Goal: Information Seeking & Learning: Find specific fact

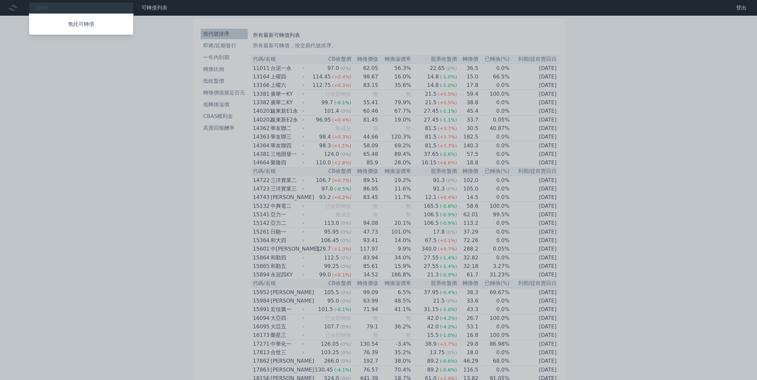
click at [108, 88] on div at bounding box center [378, 190] width 757 height 380
click at [126, 10] on div "3664 無此可轉債" at bounding box center [81, 7] width 105 height 11
type input "3"
type input "3363"
click at [77, 19] on div "33632 上[PERSON_NAME]" at bounding box center [81, 20] width 104 height 13
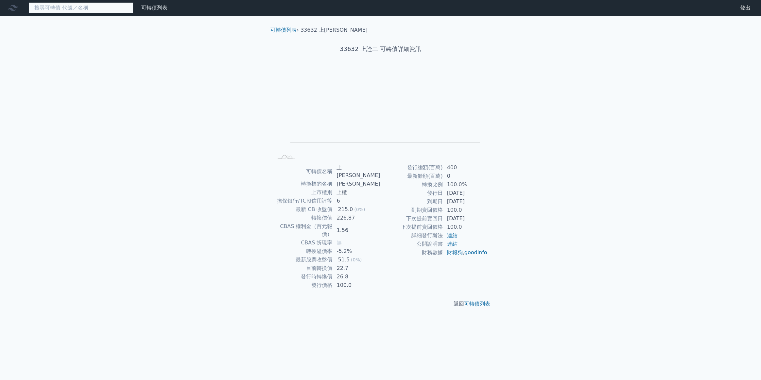
click at [65, 11] on input at bounding box center [81, 7] width 105 height 11
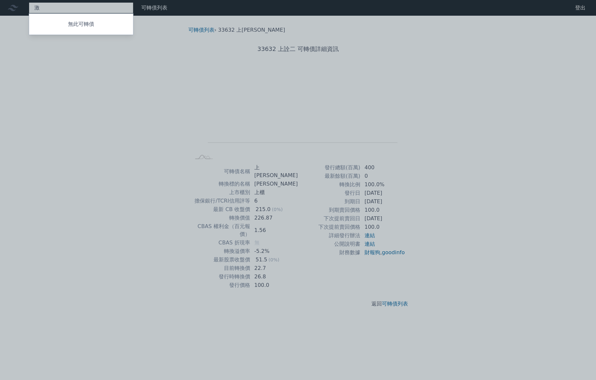
type input "激"
click at [66, 9] on div at bounding box center [298, 190] width 596 height 380
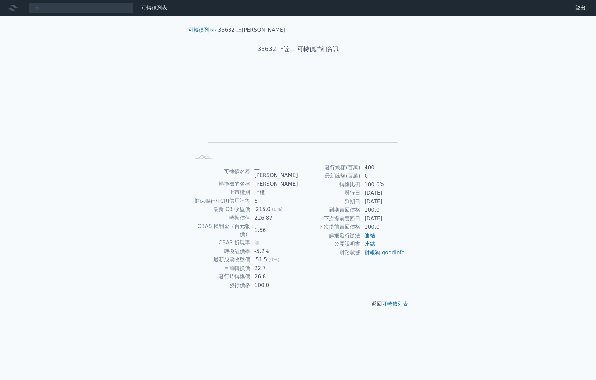
click at [84, 56] on div "激 無此可轉債 可轉債列表 財務數據 可轉債列表 財務數據 登出 登出 可轉債列表 › 33632 上詮二 33632 上詮二 可轉債詳細資訊 Zoom Ou…" at bounding box center [298, 190] width 596 height 380
click at [393, 59] on div "33632 上詮二 可轉債詳細資訊" at bounding box center [298, 49] width 230 height 30
click at [59, 7] on div "激 無此可轉債" at bounding box center [81, 7] width 105 height 11
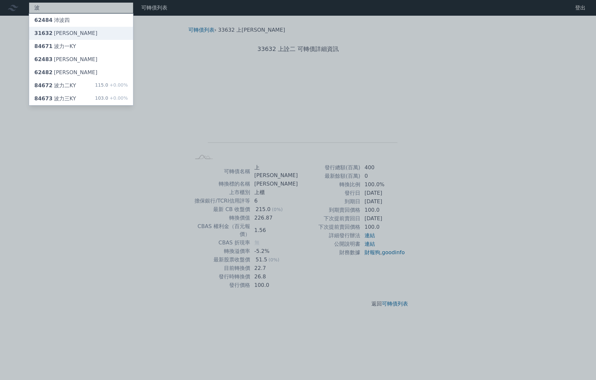
type input "波"
click at [82, 29] on div "31632 [PERSON_NAME]" at bounding box center [81, 33] width 104 height 13
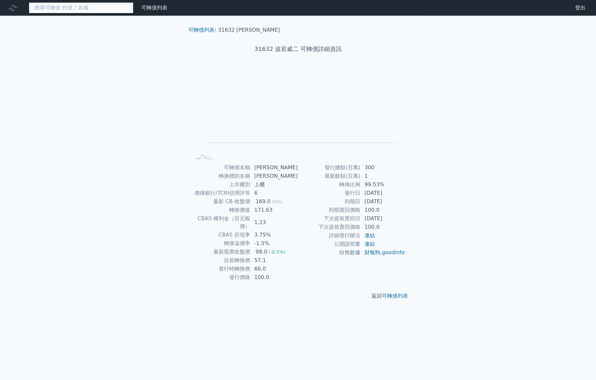
click at [38, 8] on input at bounding box center [81, 7] width 105 height 11
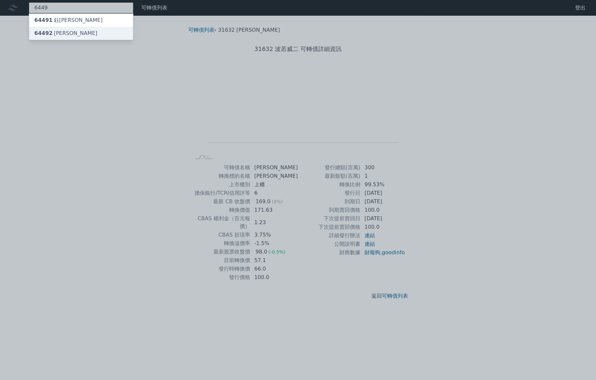
type input "6449"
click at [56, 32] on div "64492 [PERSON_NAME]" at bounding box center [65, 33] width 63 height 8
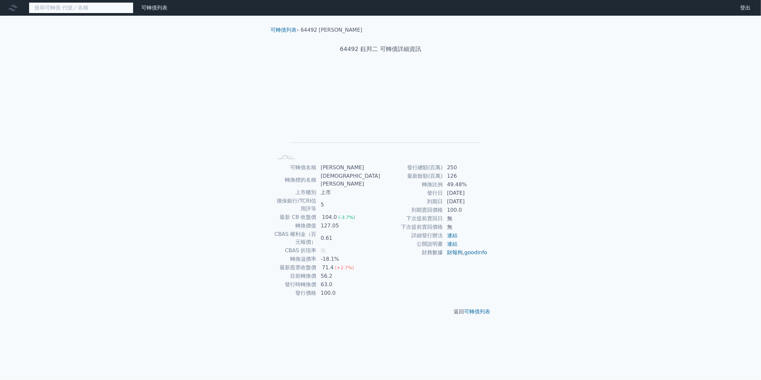
click at [99, 10] on input at bounding box center [81, 7] width 105 height 11
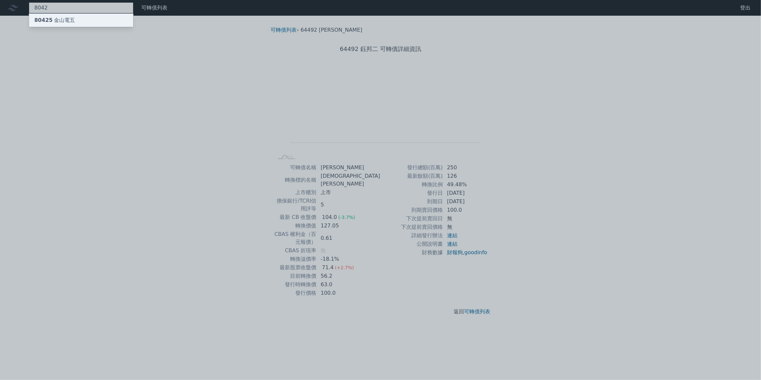
type input "8042"
click at [97, 18] on div "80425 金山電五" at bounding box center [81, 20] width 104 height 13
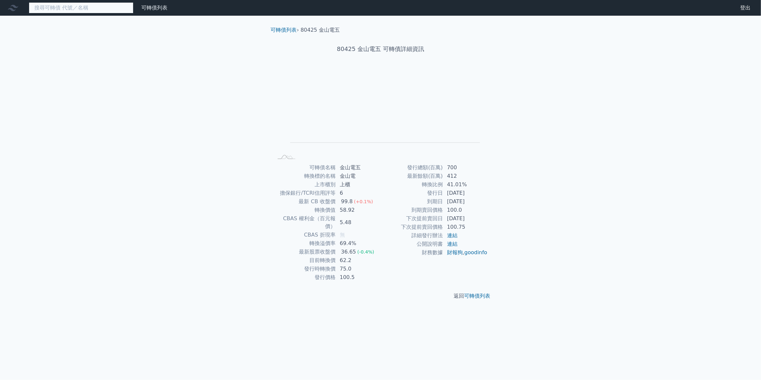
click at [76, 8] on input at bounding box center [81, 7] width 105 height 11
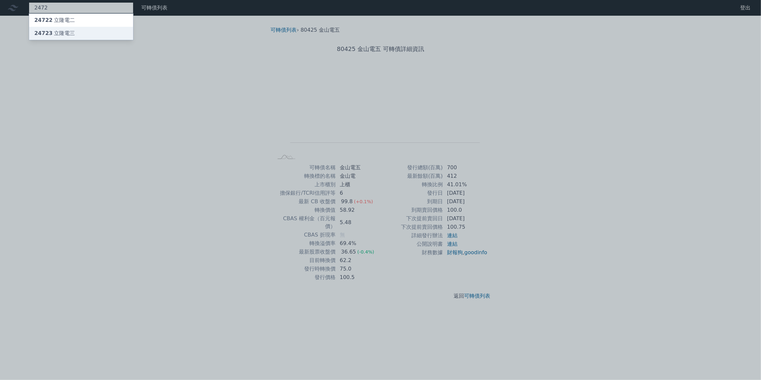
type input "2472"
click at [77, 33] on div "24723 立隆電三" at bounding box center [81, 33] width 104 height 13
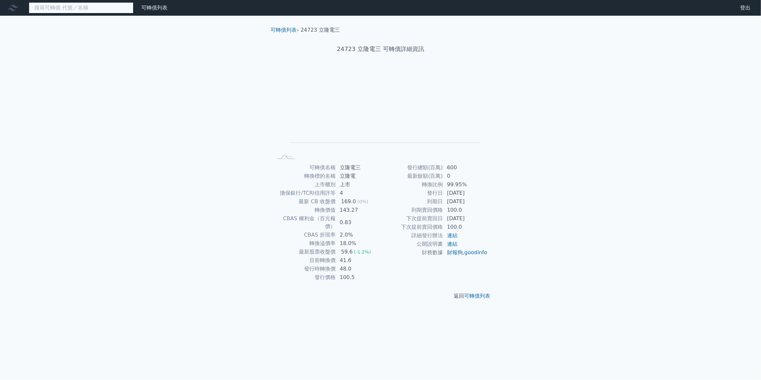
click at [105, 7] on input at bounding box center [81, 7] width 105 height 11
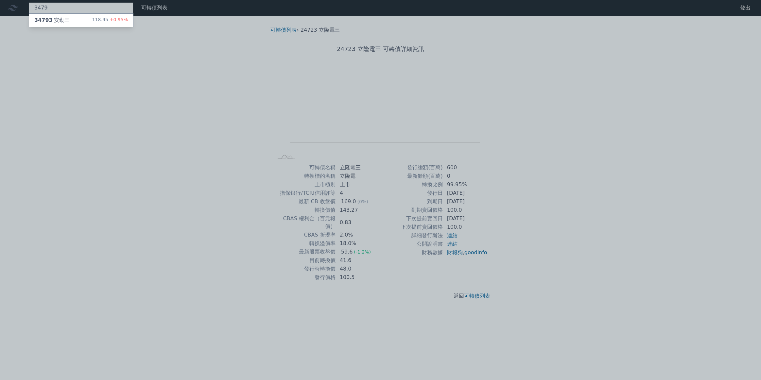
type input "3479"
click at [83, 16] on div "34793 安勤三 118.95 +0.95%" at bounding box center [81, 20] width 104 height 13
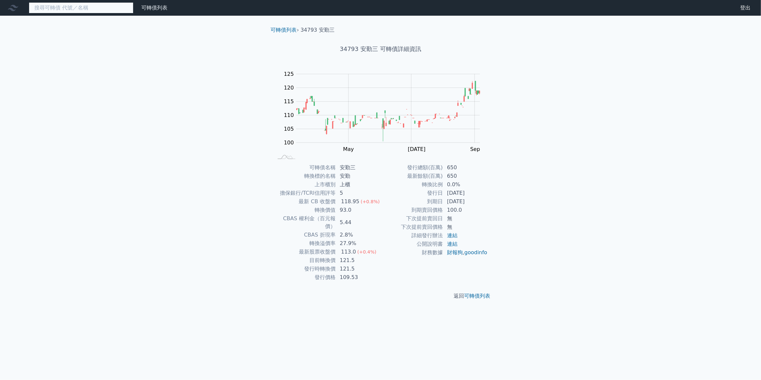
click at [79, 9] on input at bounding box center [81, 7] width 105 height 11
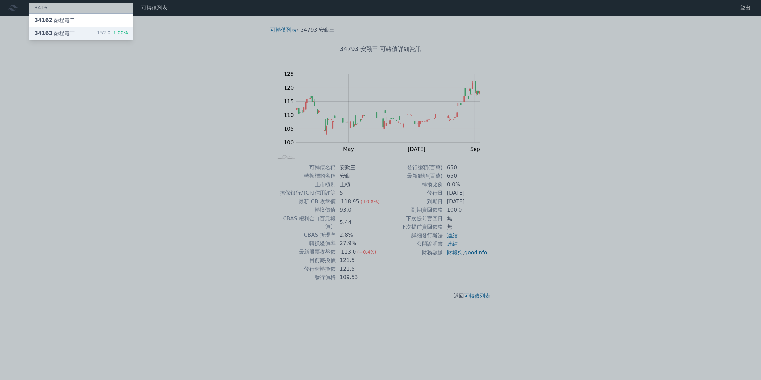
type input "3416"
click at [91, 34] on div "34163 融程電三 152.0 -1.00%" at bounding box center [81, 33] width 104 height 13
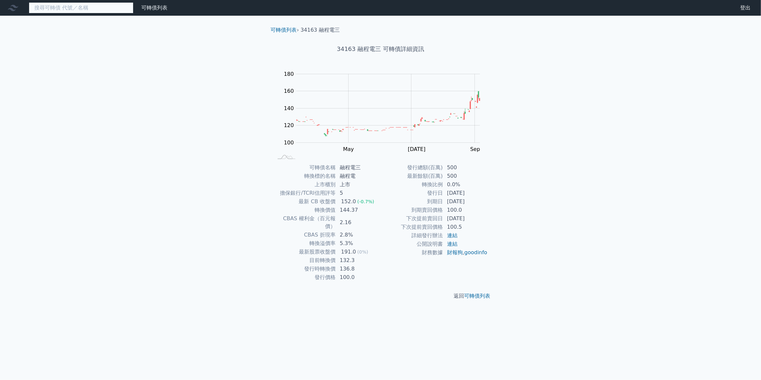
click at [108, 9] on input at bounding box center [81, 7] width 105 height 11
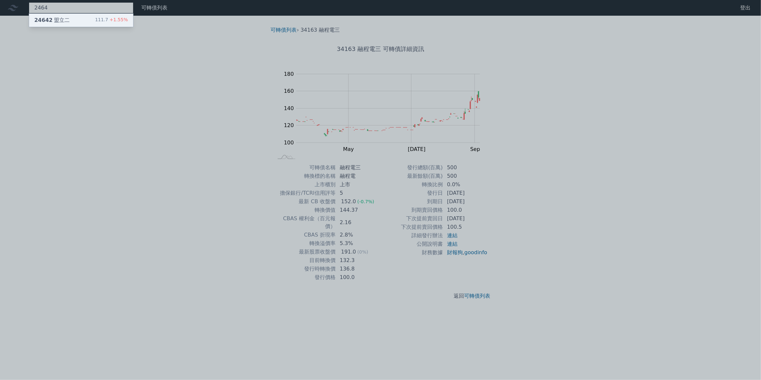
type input "2464"
click at [96, 16] on div "24642 盟立二 111.7 +1.55%" at bounding box center [81, 20] width 104 height 13
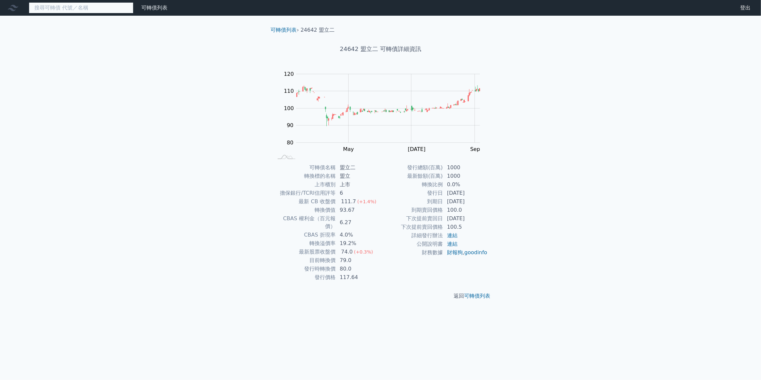
click at [98, 9] on input at bounding box center [81, 7] width 105 height 11
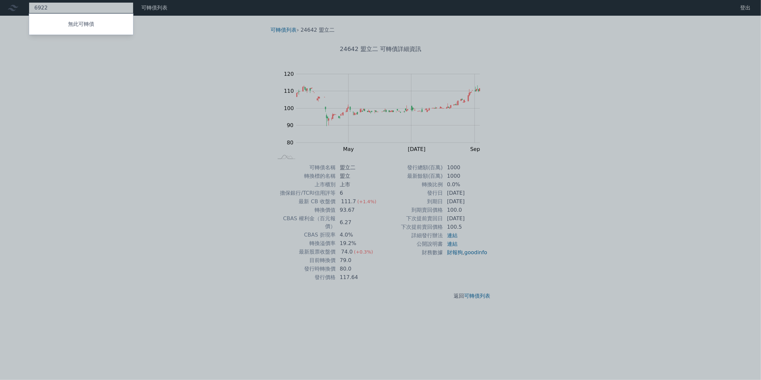
type input "6922"
